Goal: Navigation & Orientation: Find specific page/section

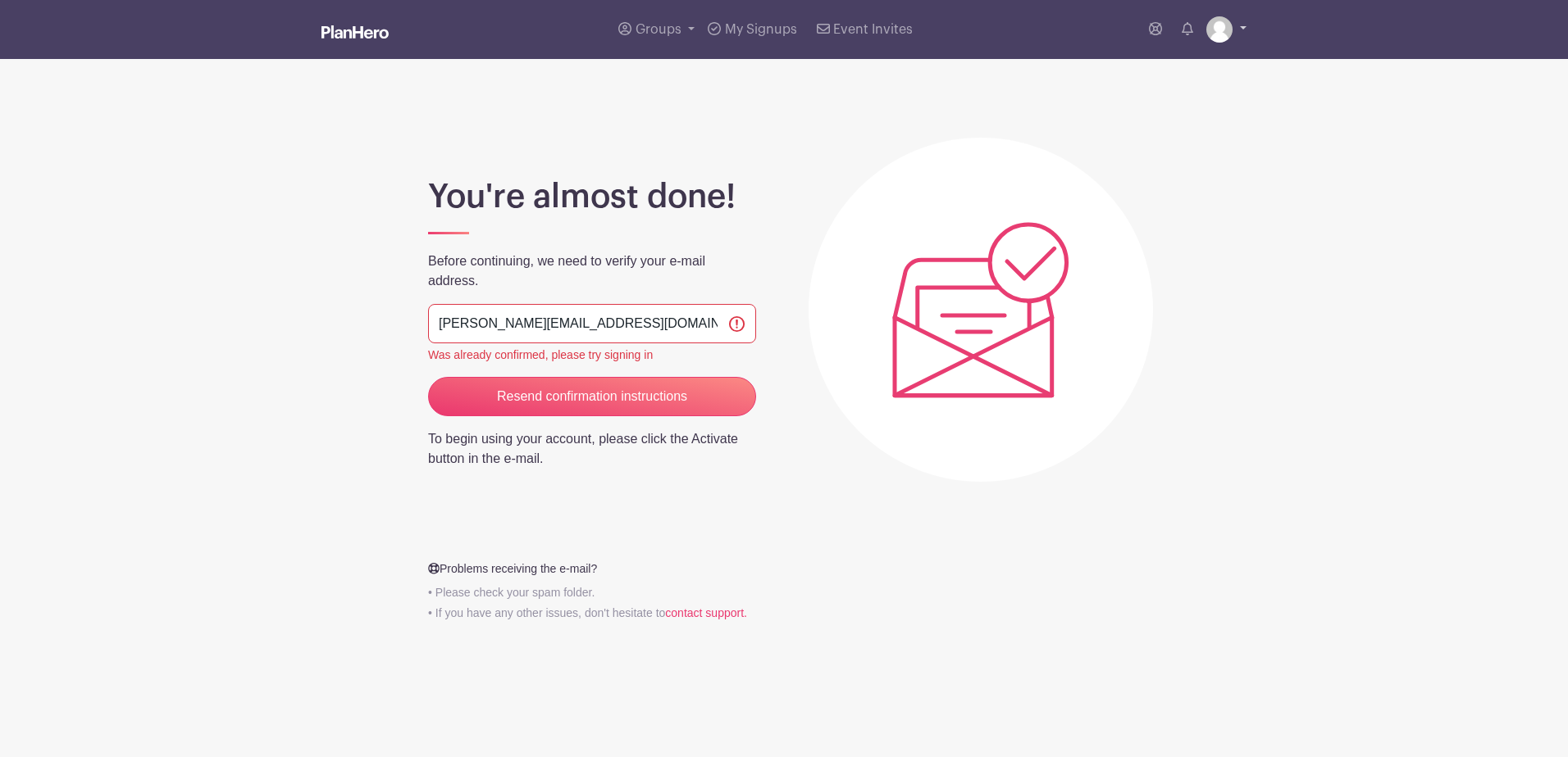
click at [1222, 33] on img at bounding box center [1220, 29] width 27 height 27
click at [1176, 71] on link "My account" at bounding box center [1180, 68] width 130 height 27
click at [1219, 31] on img at bounding box center [1220, 29] width 27 height 27
click at [1166, 63] on link "My account" at bounding box center [1180, 68] width 130 height 27
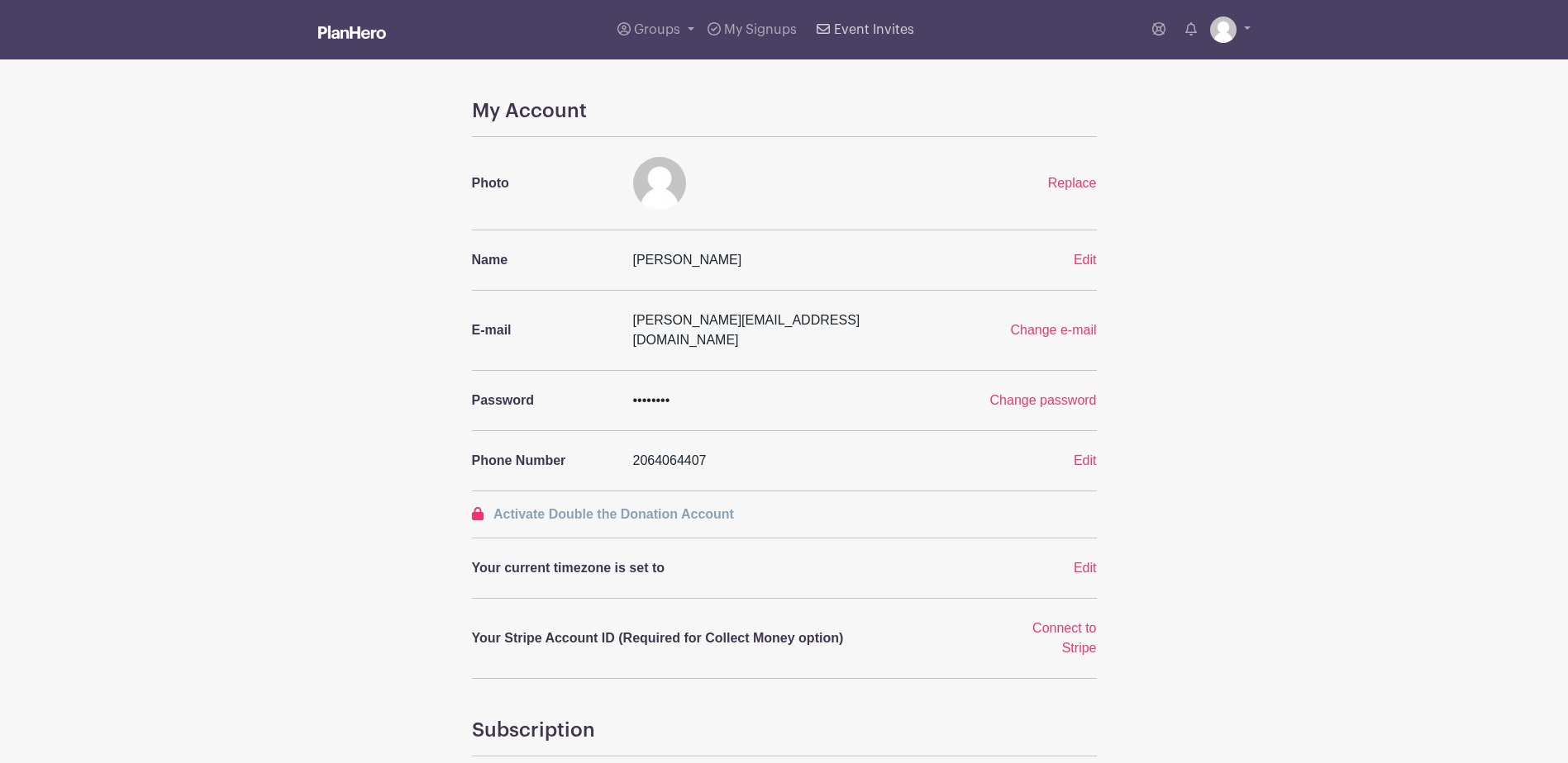
click at [843, 25] on span "Event Invites" at bounding box center [874, 30] width 80 height 13
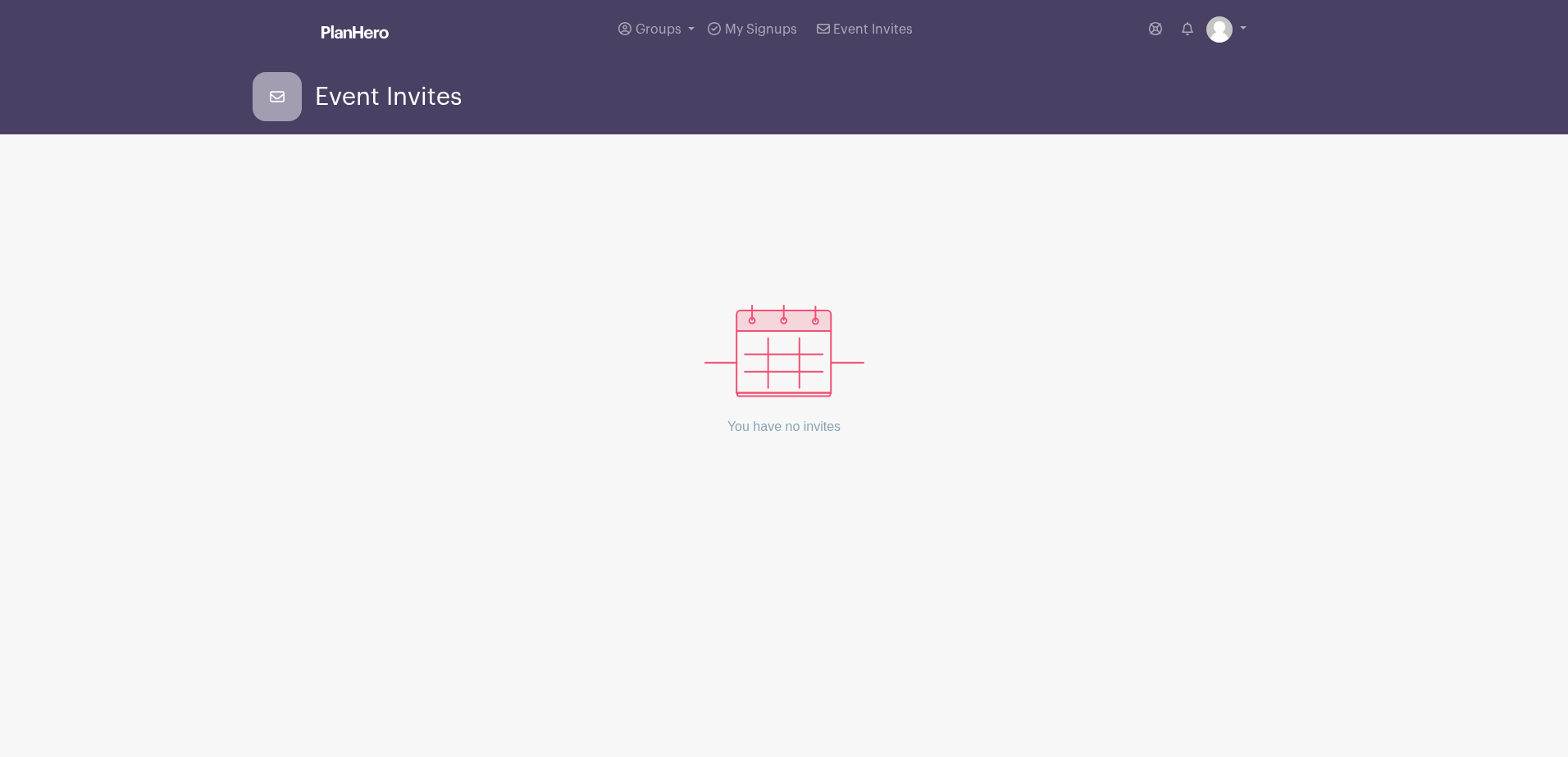
drag, startPoint x: 770, startPoint y: 429, endPoint x: 769, endPoint y: 422, distance: 7.1
click at [770, 429] on p "You have no invites" at bounding box center [784, 427] width 160 height 59
click at [754, 27] on span "My Signups" at bounding box center [761, 29] width 72 height 13
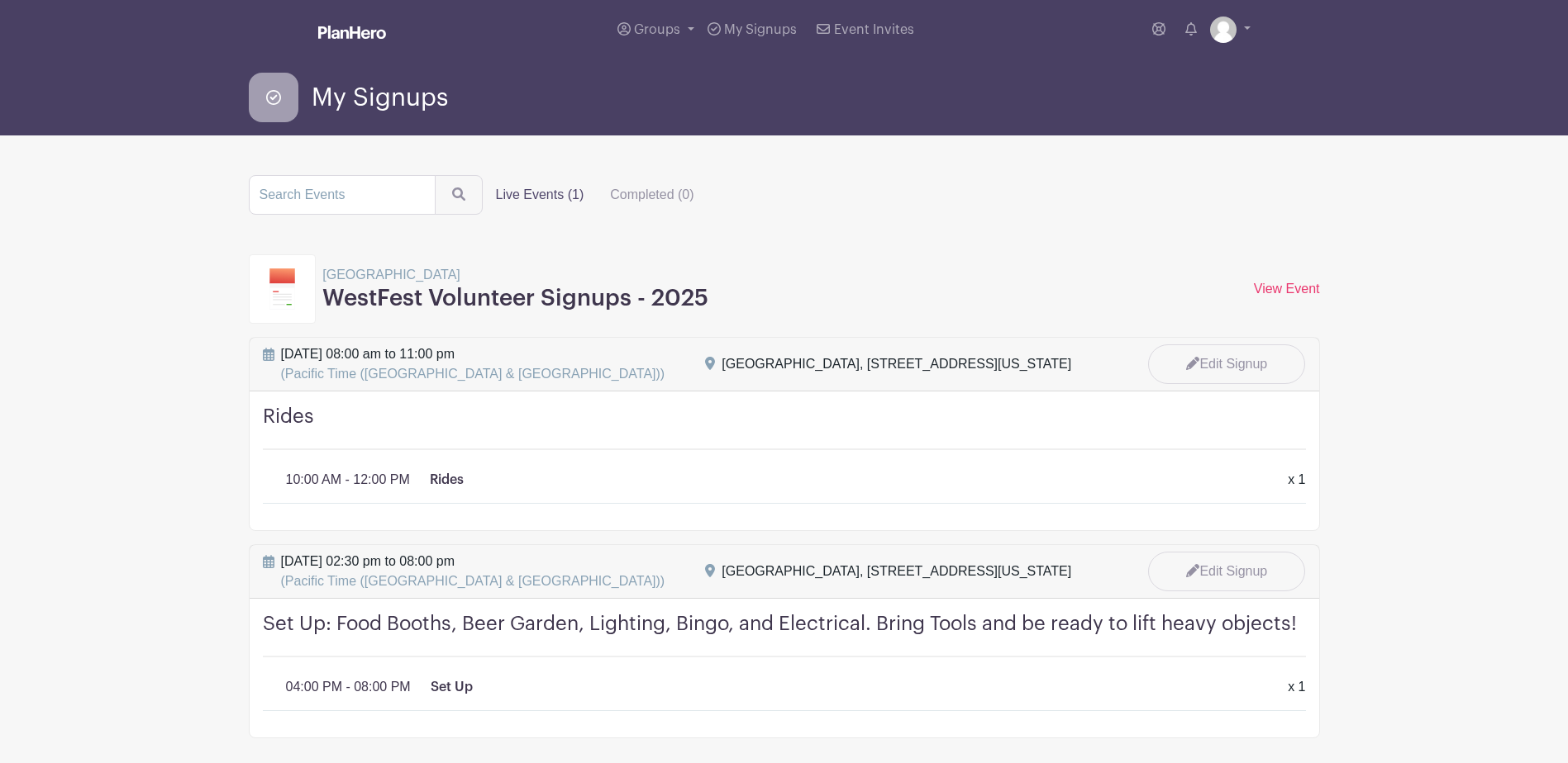
scroll to position [78, 0]
